Goal: Complete application form

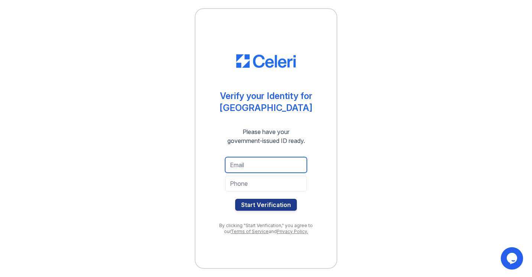
click at [249, 165] on input "email" at bounding box center [266, 165] width 82 height 16
type input "[EMAIL_ADDRESS][DOMAIN_NAME]"
type input "3474631770"
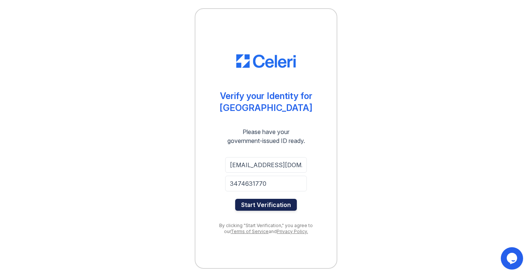
click at [271, 201] on button "Start Verification" at bounding box center [266, 204] width 62 height 12
